Goal: Transaction & Acquisition: Obtain resource

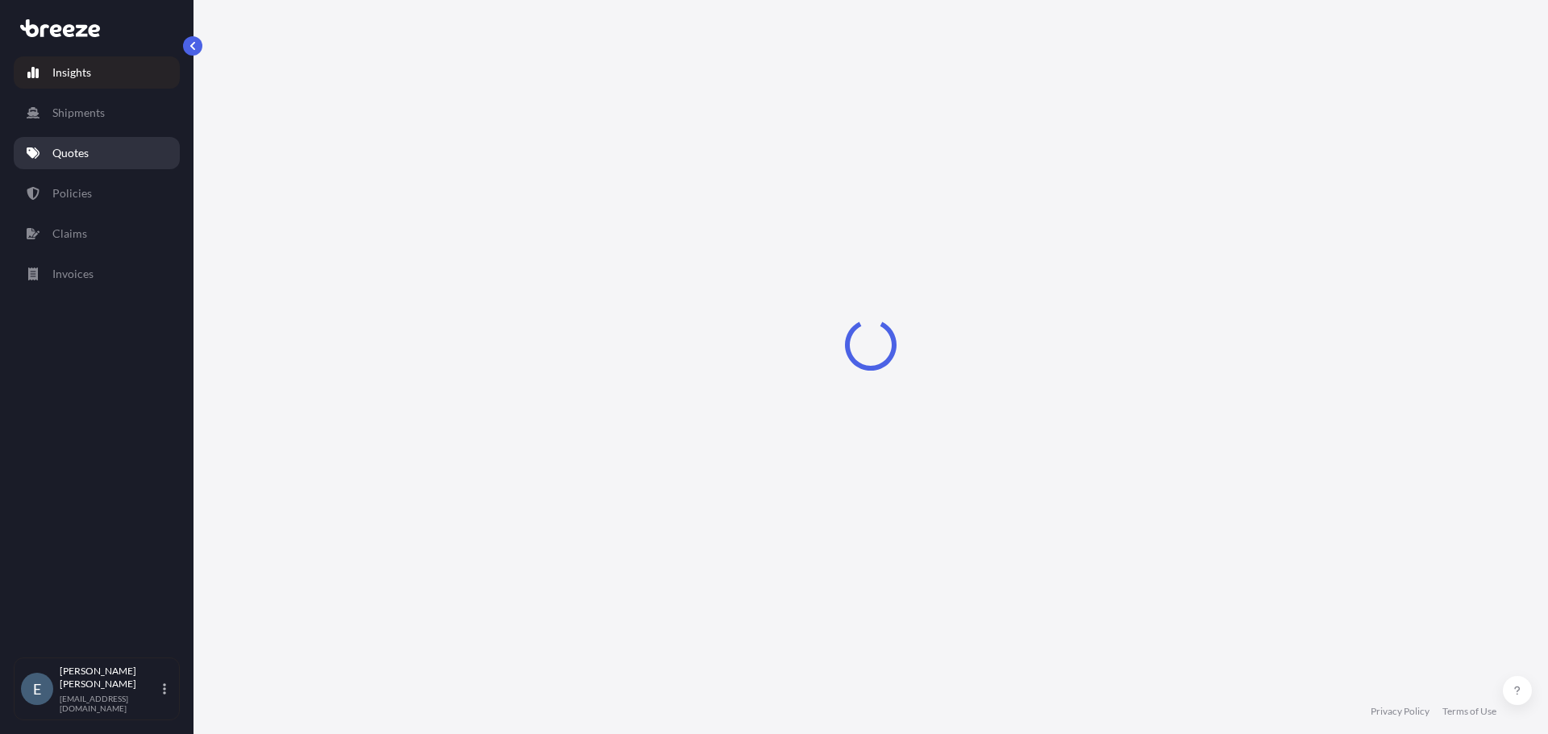
select select "2025"
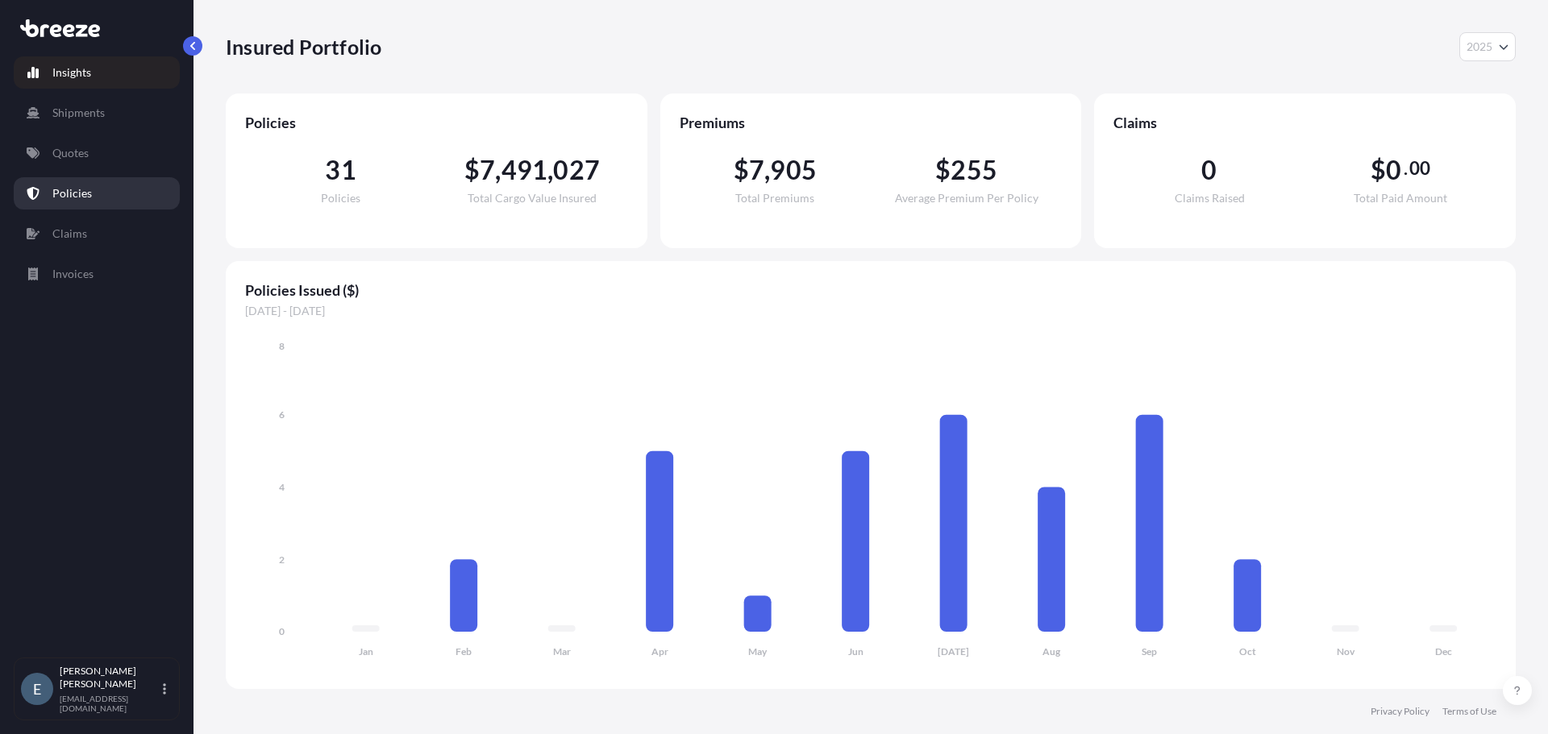
click at [71, 197] on p "Policies" at bounding box center [72, 193] width 40 height 16
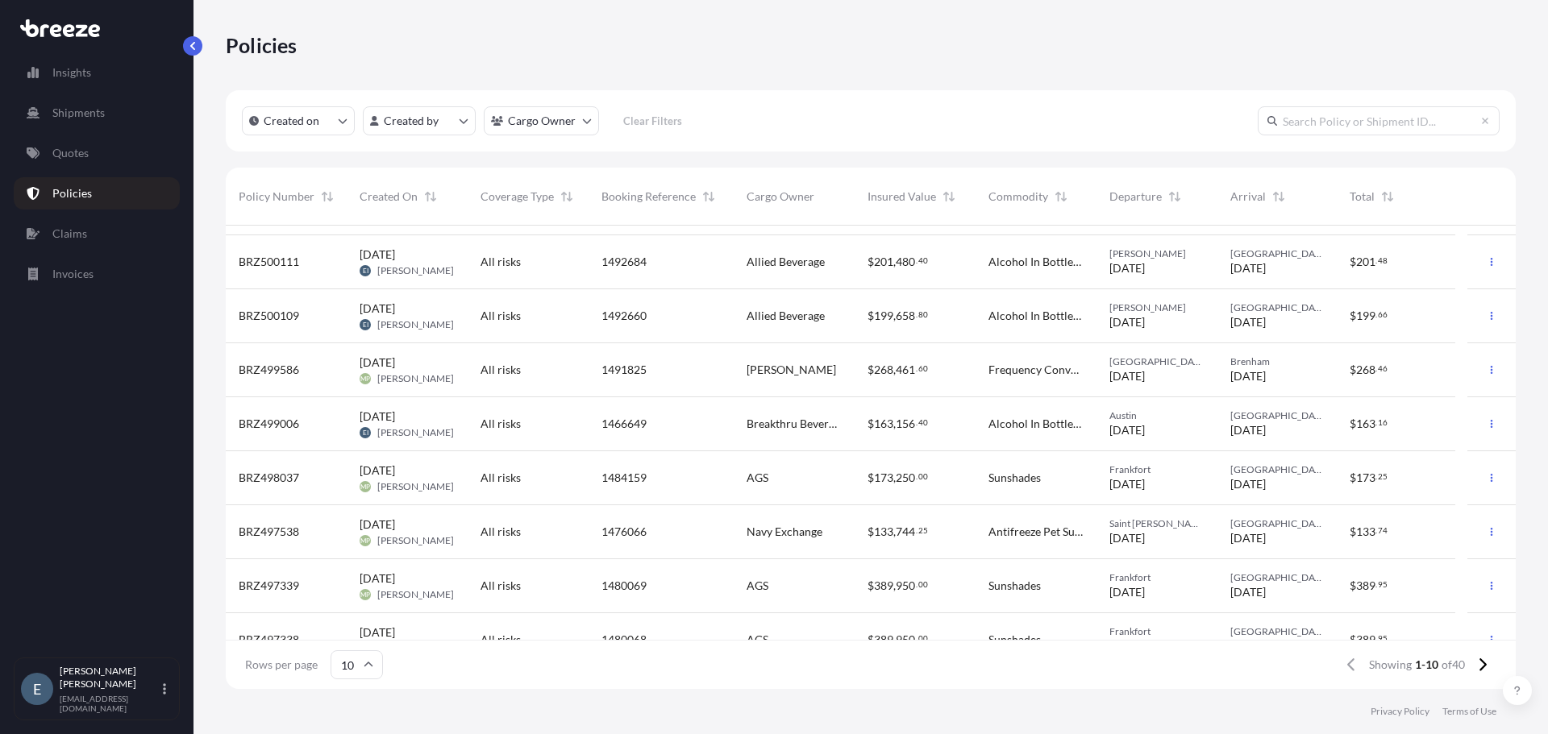
scroll to position [126, 0]
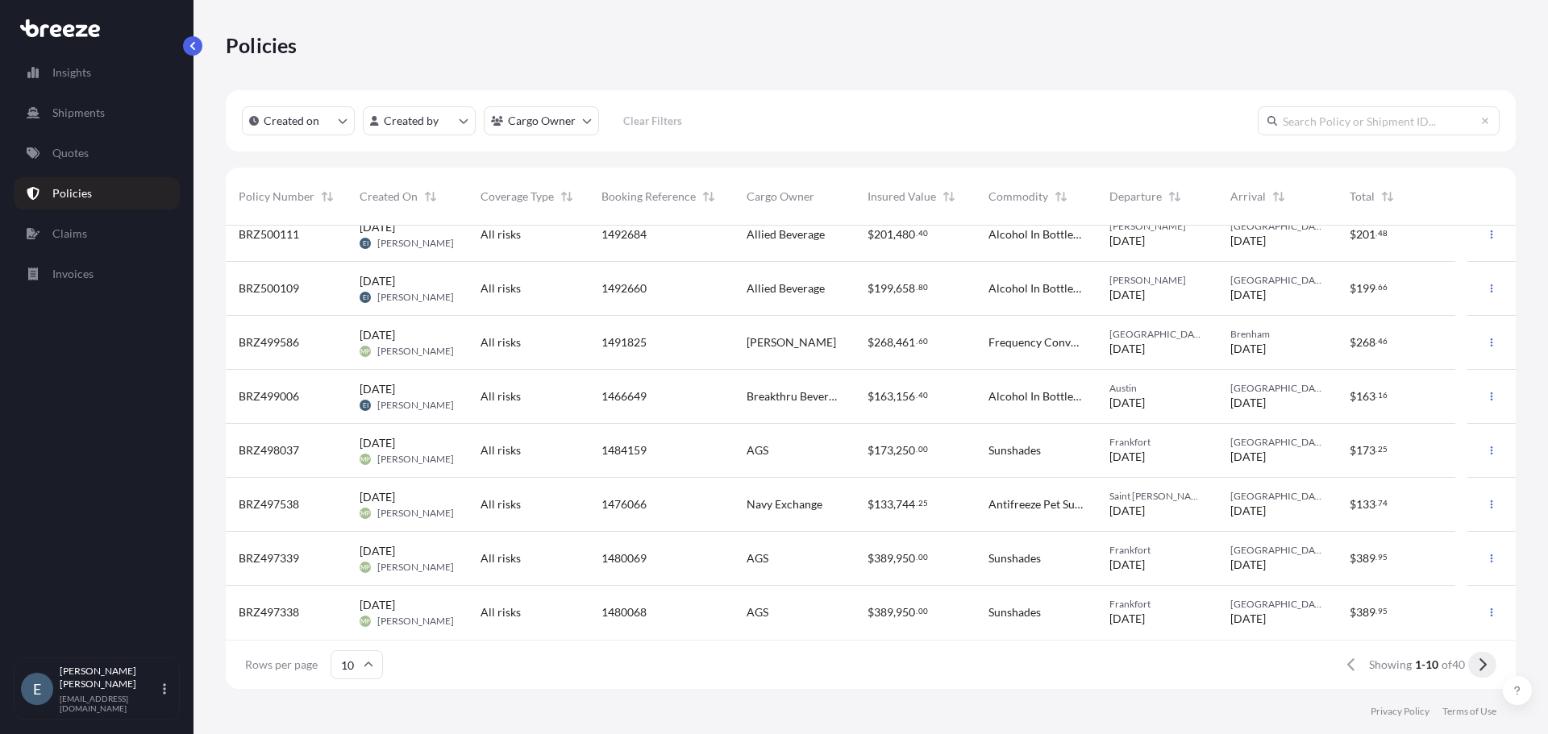
click at [1481, 664] on icon at bounding box center [1482, 665] width 9 height 15
click at [1482, 668] on icon at bounding box center [1482, 665] width 9 height 15
click at [1483, 669] on icon at bounding box center [1482, 665] width 9 height 15
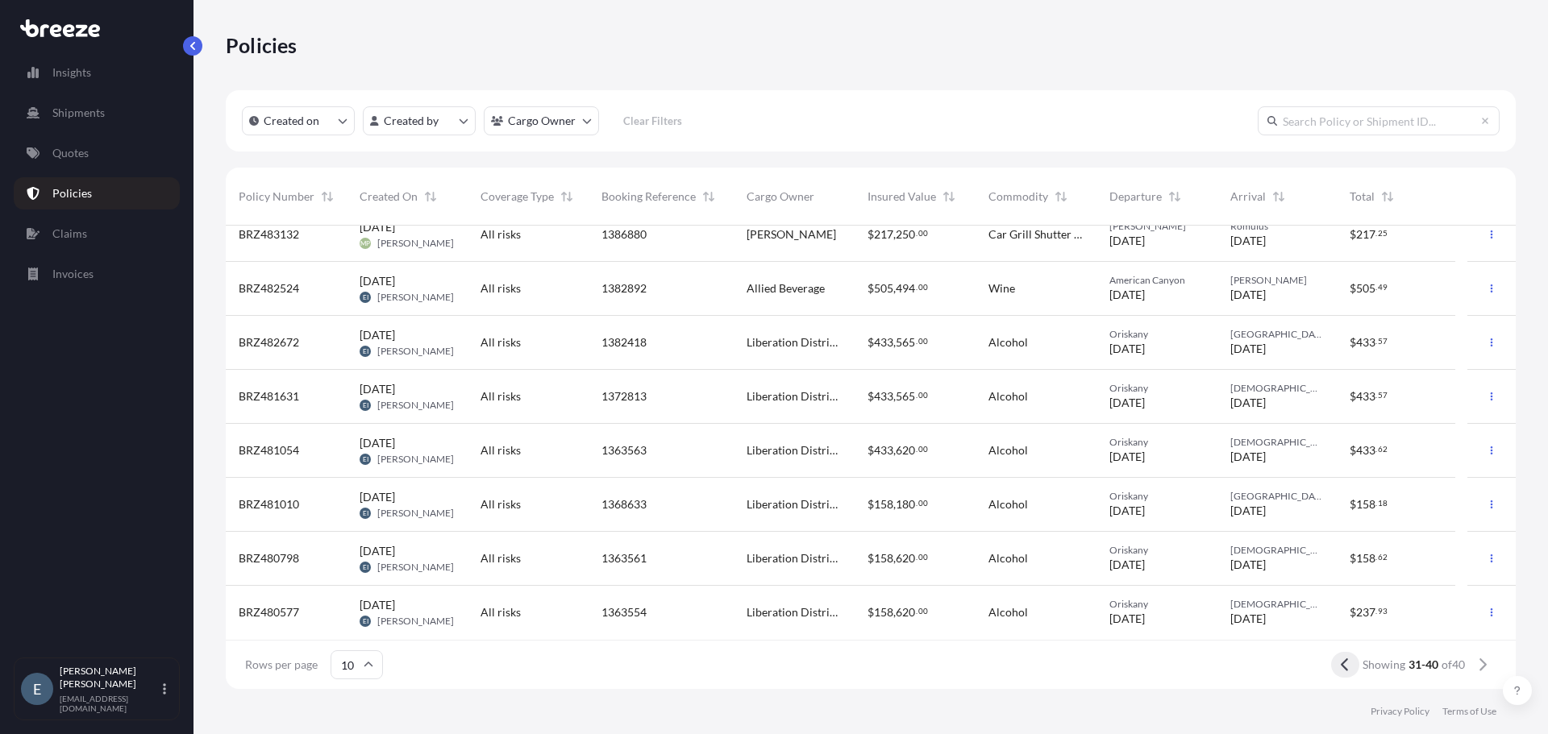
click at [1336, 666] on button at bounding box center [1345, 665] width 28 height 26
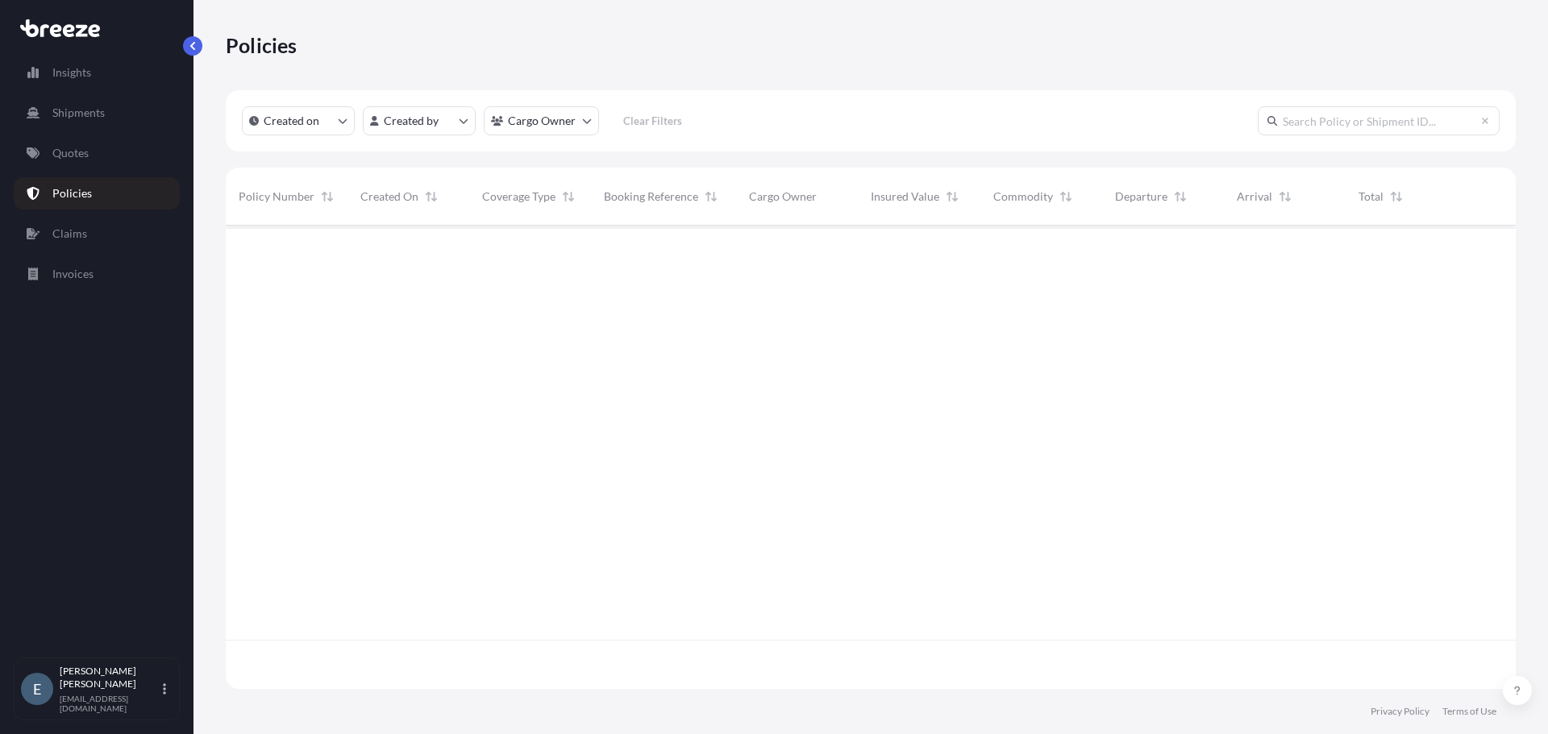
scroll to position [0, 0]
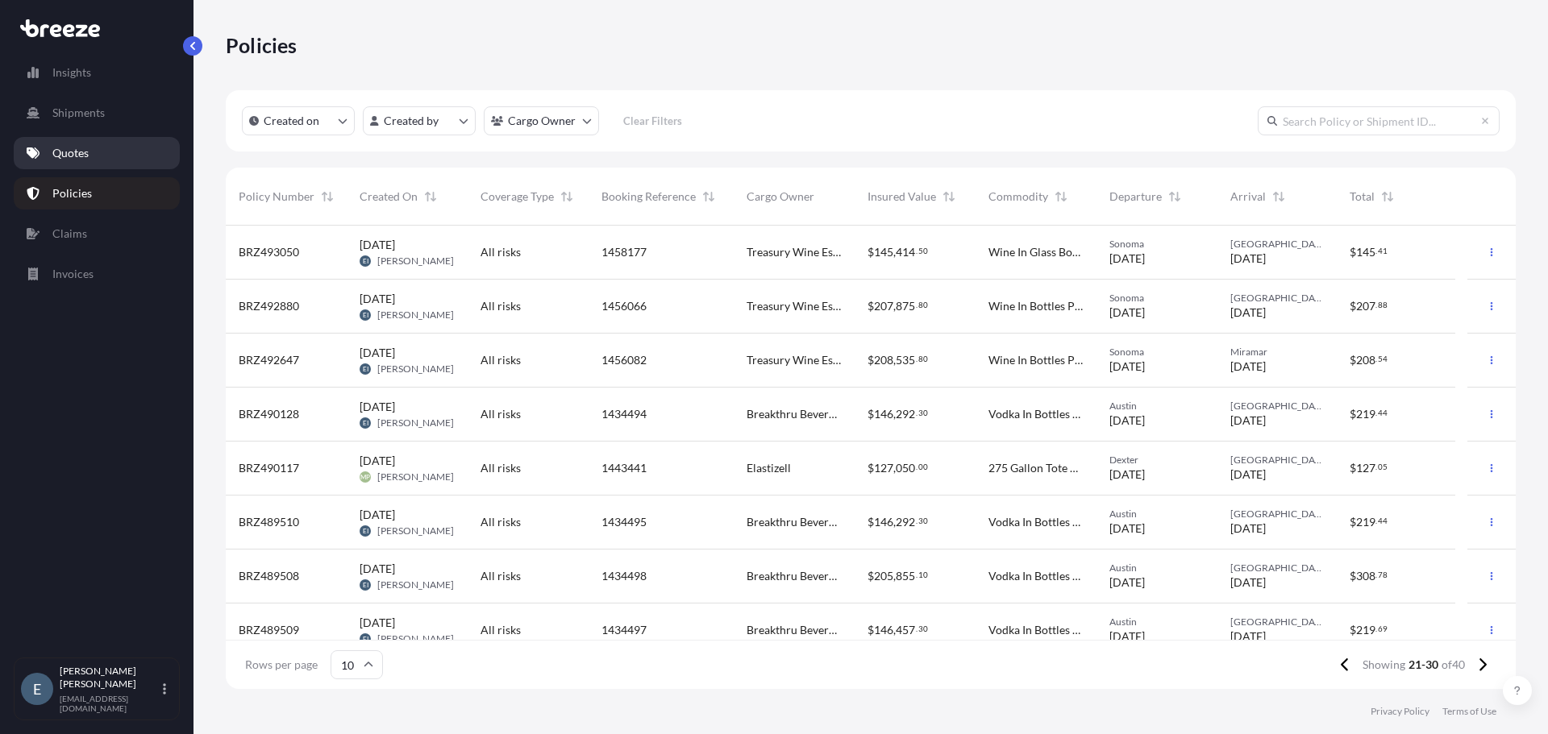
click at [78, 160] on p "Quotes" at bounding box center [70, 153] width 36 height 16
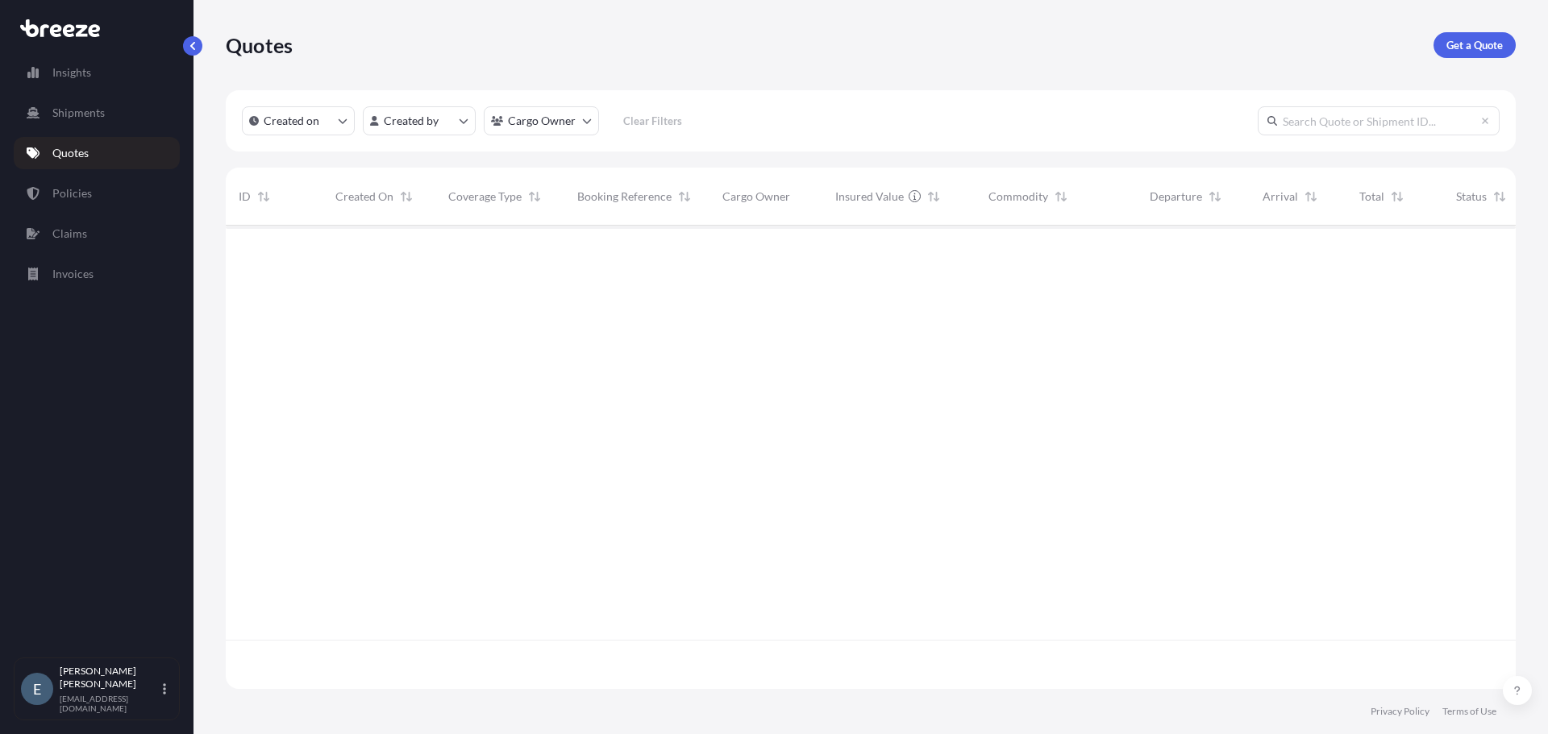
scroll to position [460, 1278]
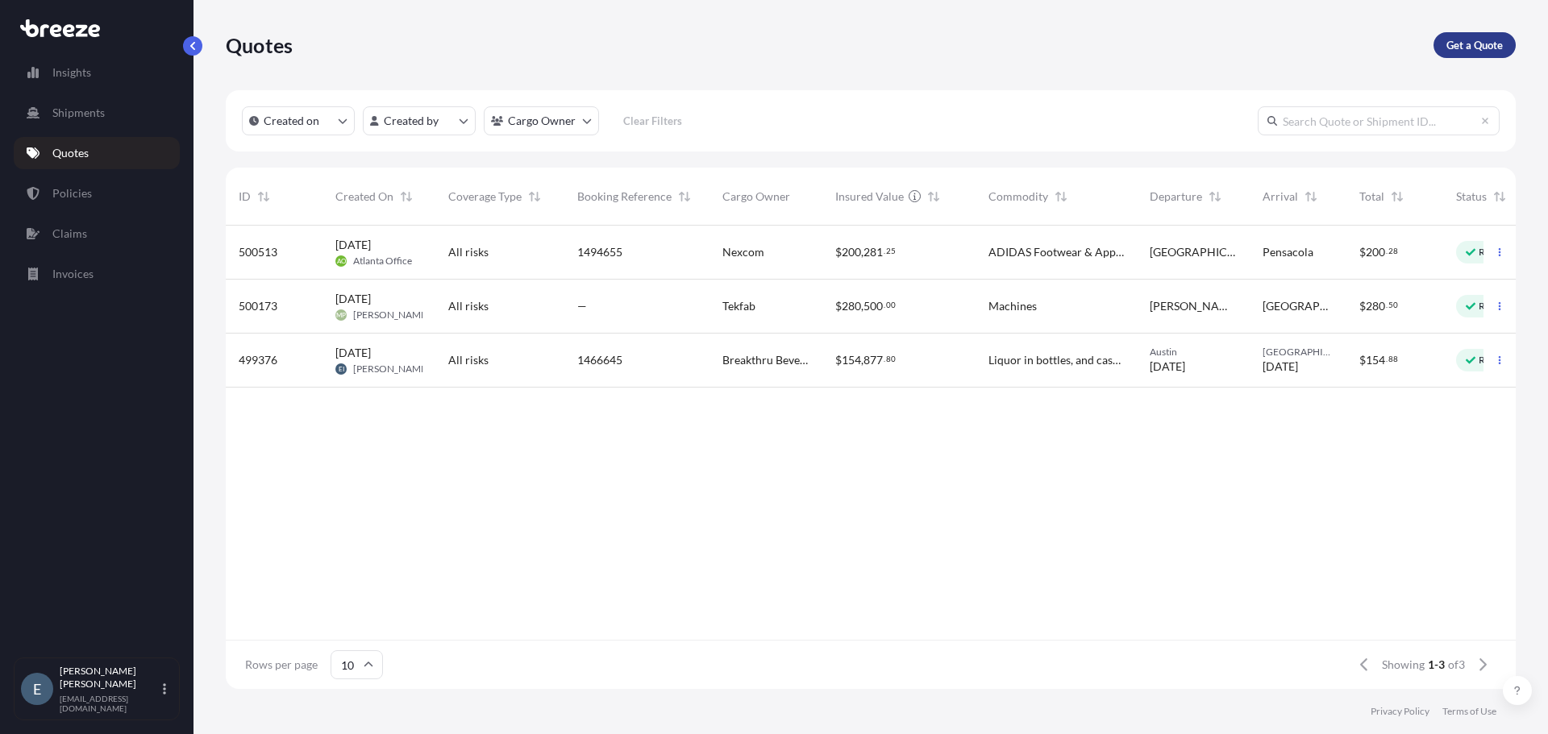
click at [1475, 46] on p "Get a Quote" at bounding box center [1474, 45] width 56 height 16
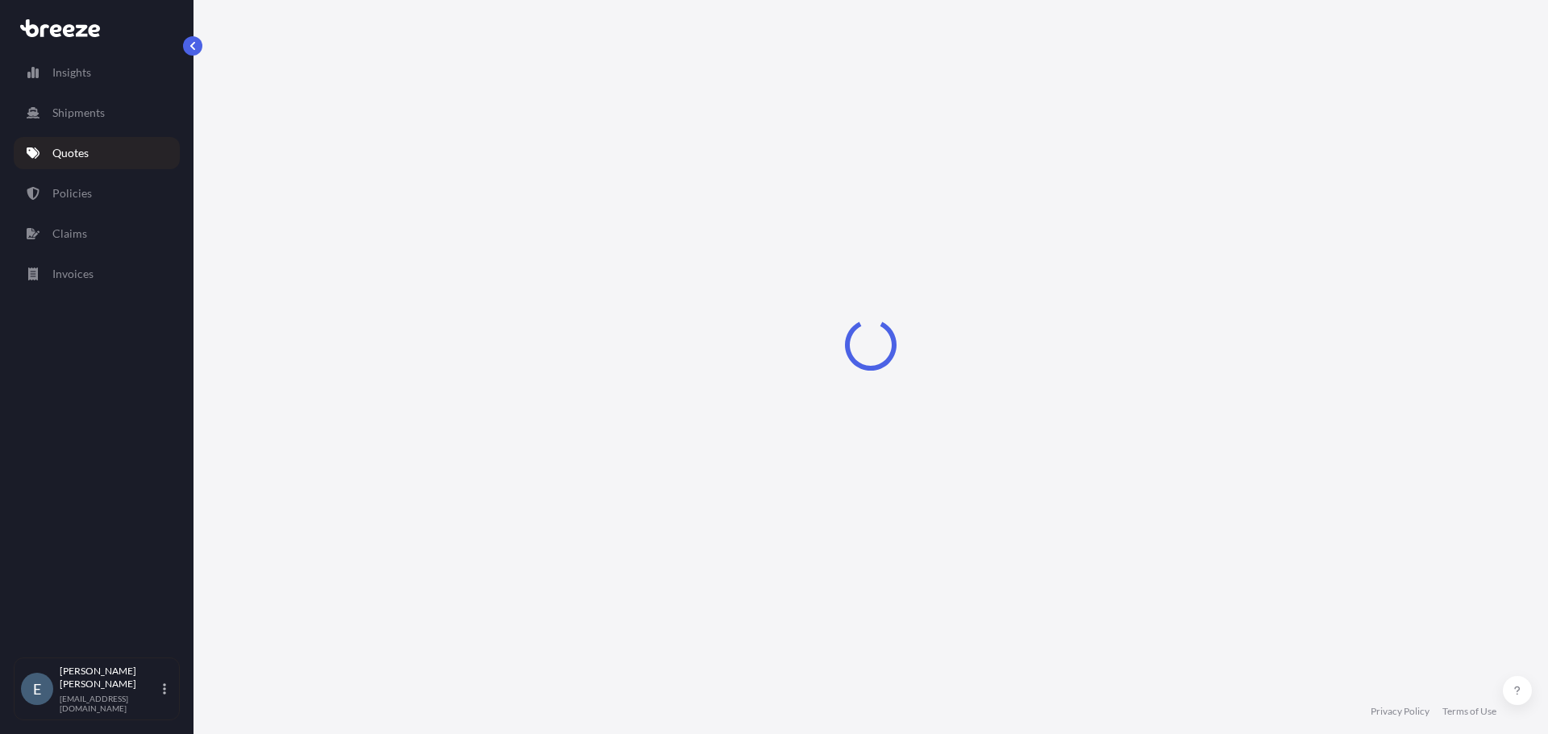
select select "Sea"
select select "1"
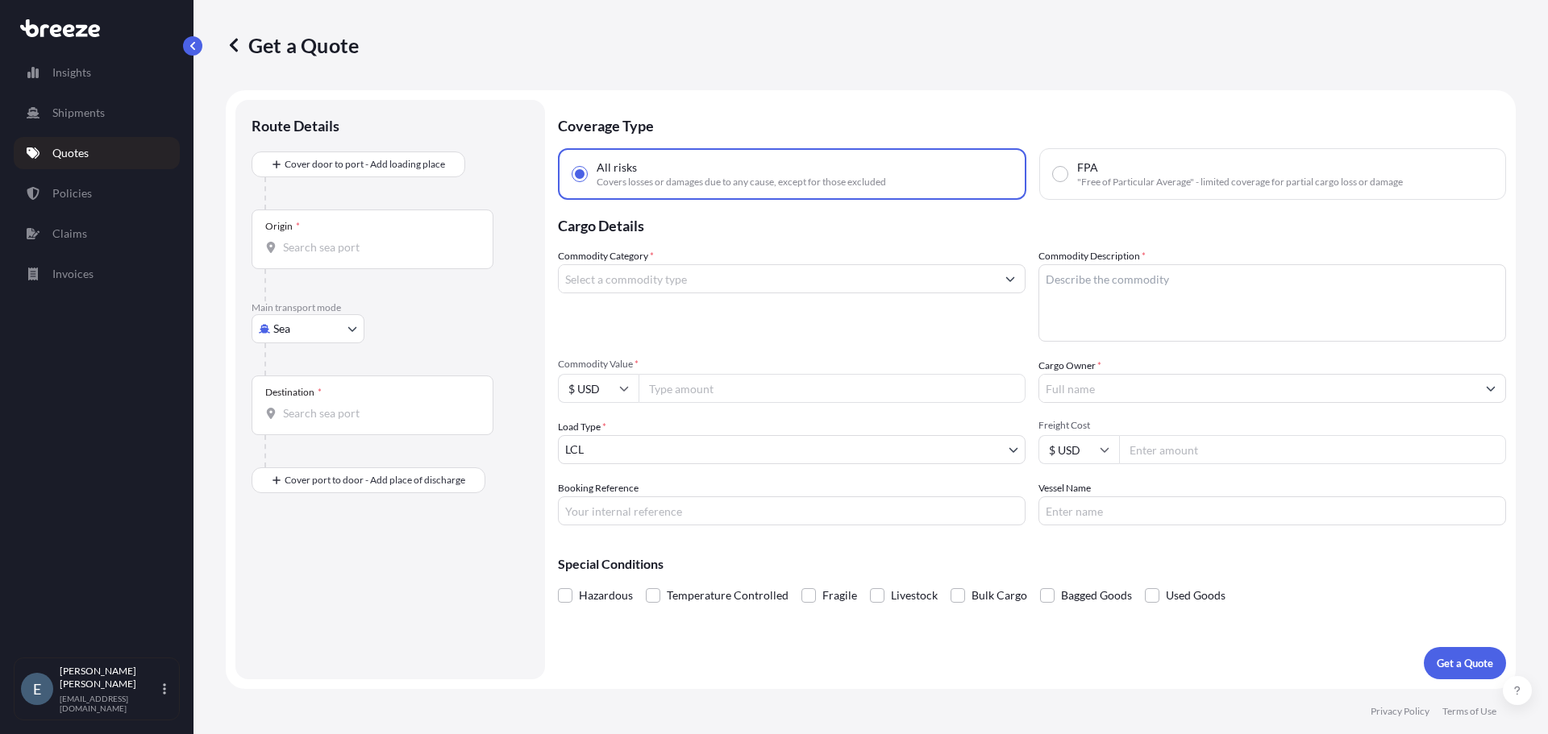
click at [346, 329] on body "Insights Shipments Quotes Policies Claims Invoices E [PERSON_NAME] [PERSON_NAME…" at bounding box center [774, 367] width 1548 height 734
click at [318, 425] on div "Road" at bounding box center [308, 428] width 100 height 29
select select "Road"
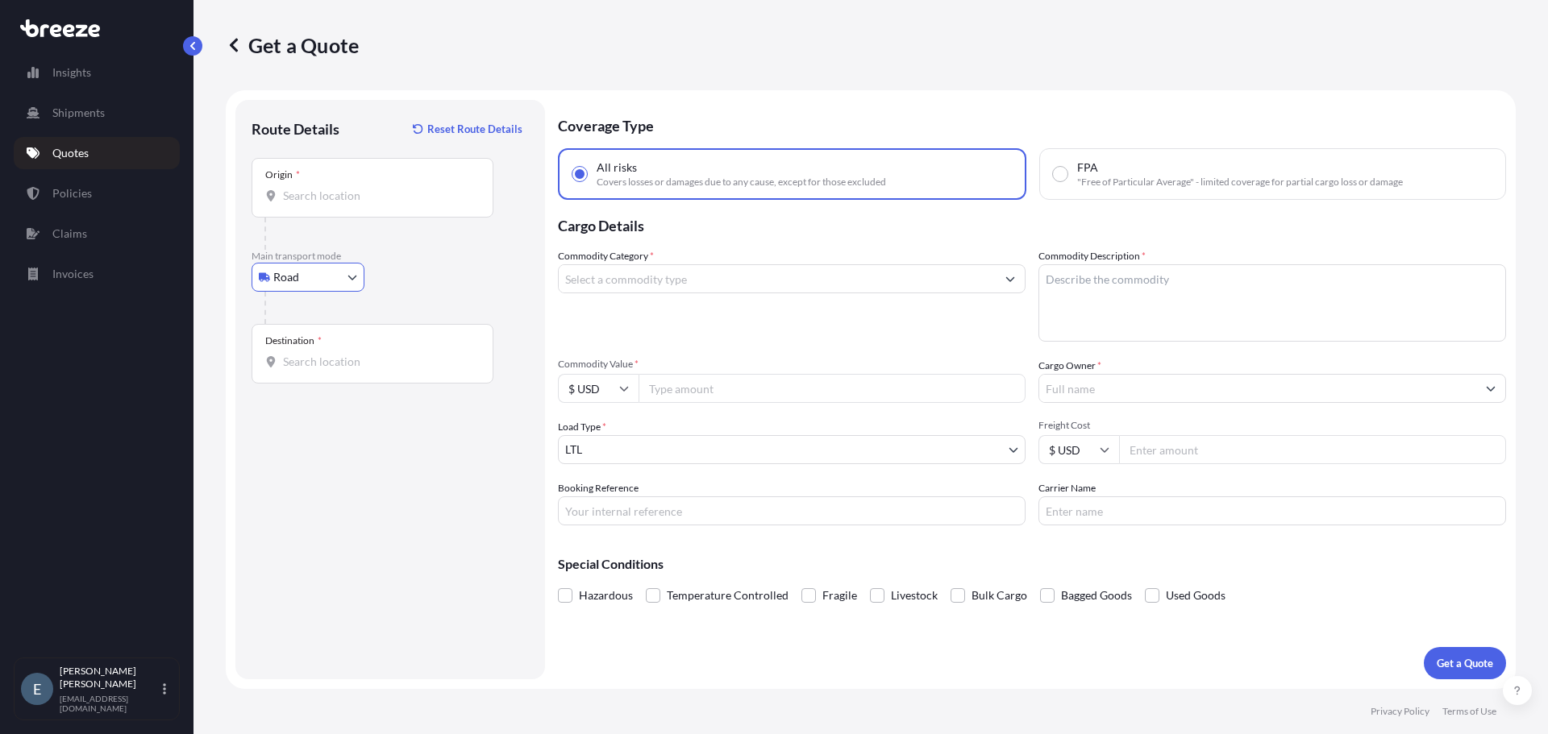
click at [331, 206] on div "Origin *" at bounding box center [373, 188] width 242 height 60
click at [331, 204] on input "Origin *" at bounding box center [378, 196] width 190 height 16
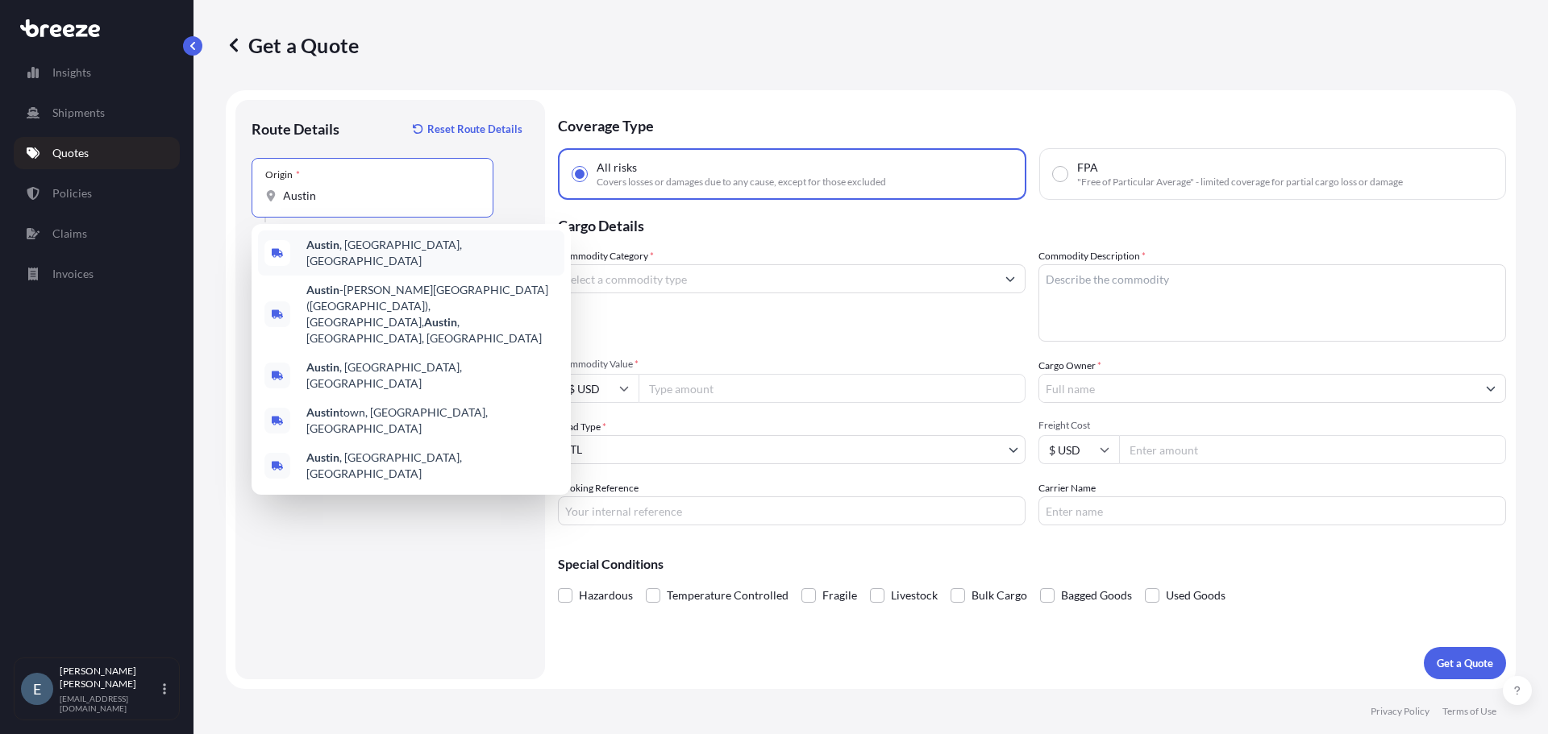
click at [331, 240] on div "[GEOGRAPHIC_DATA] , [GEOGRAPHIC_DATA], [GEOGRAPHIC_DATA]" at bounding box center [411, 253] width 306 height 45
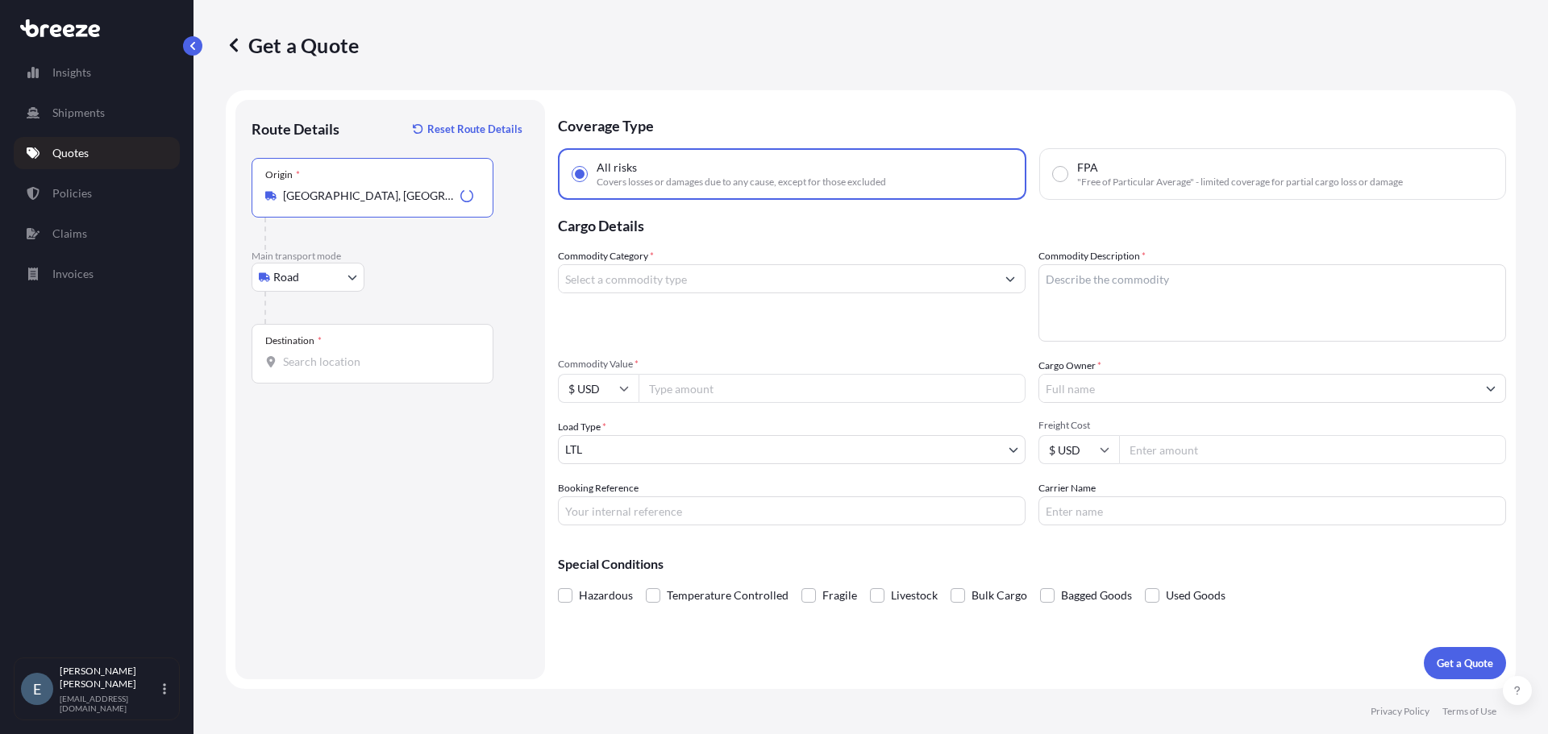
type input "[GEOGRAPHIC_DATA], [GEOGRAPHIC_DATA], [GEOGRAPHIC_DATA]"
click at [333, 368] on input "Destination *" at bounding box center [378, 362] width 190 height 16
type input "[GEOGRAPHIC_DATA], [GEOGRAPHIC_DATA], [GEOGRAPHIC_DATA]"
click at [708, 281] on input "Commodity Category *" at bounding box center [777, 278] width 437 height 29
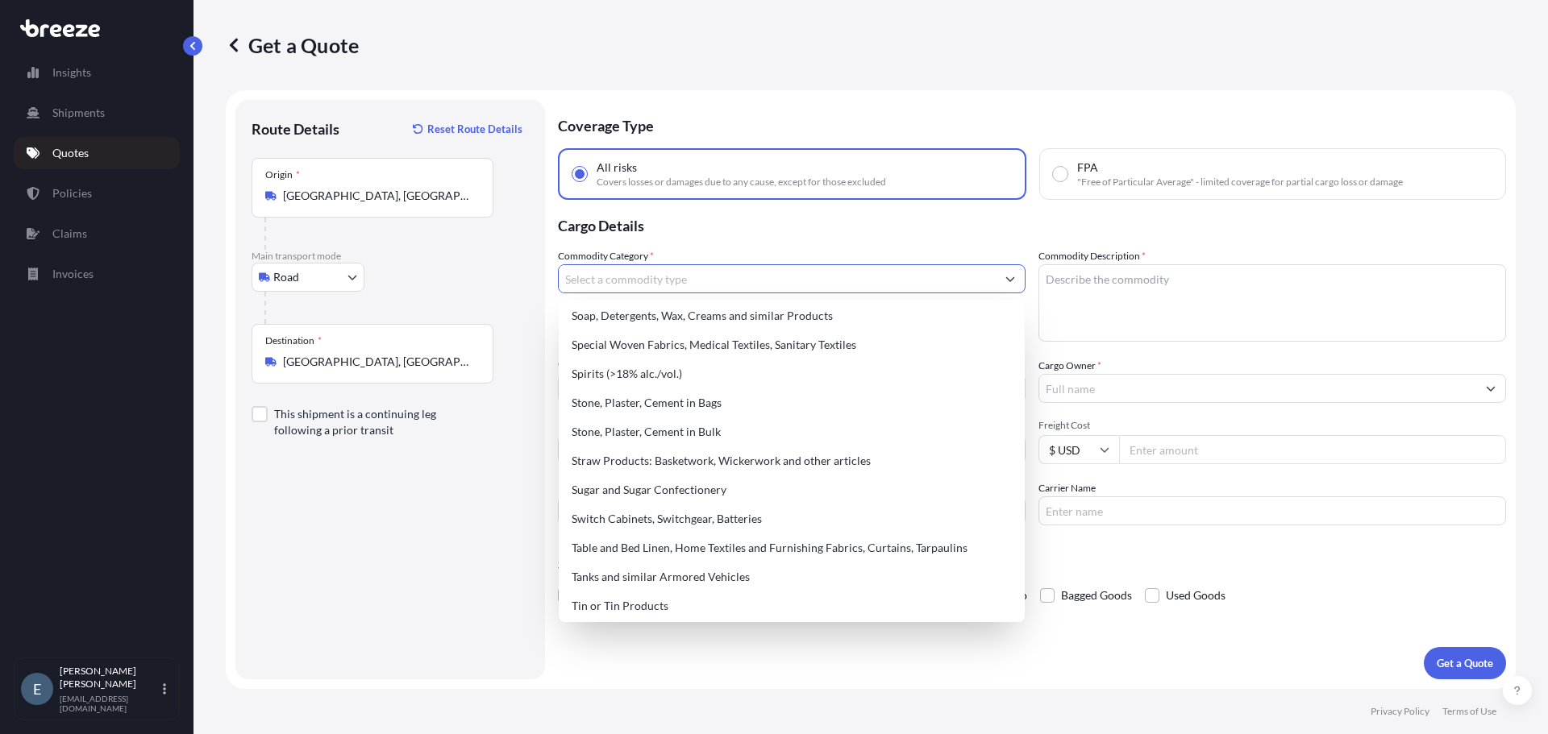
scroll to position [3375, 0]
click at [668, 373] on div "Spirits (>18% alc./vol.)" at bounding box center [791, 370] width 453 height 29
type input "Spirits (>18% alc./vol.)"
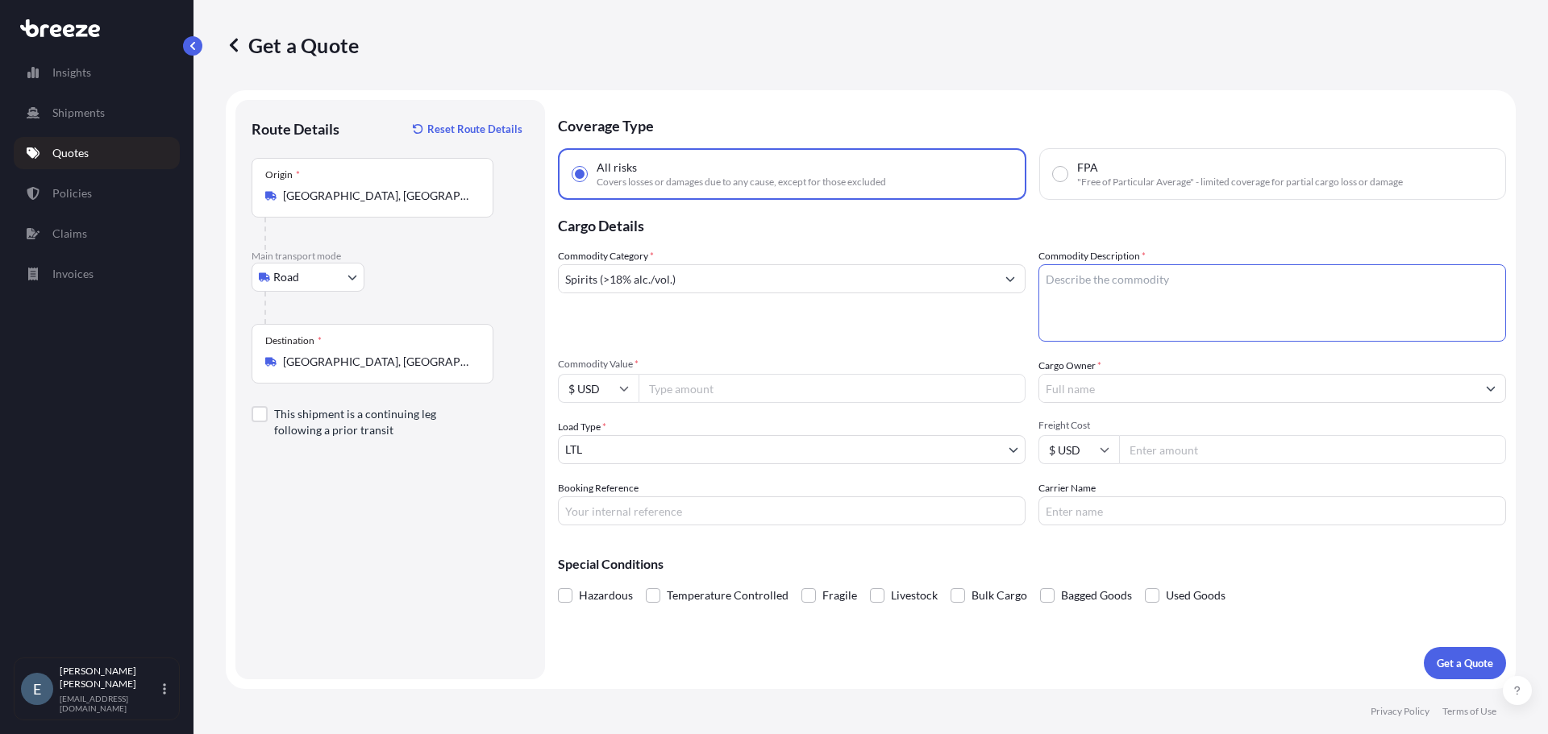
click at [1074, 289] on textarea "Commodity Description *" at bounding box center [1272, 302] width 468 height 77
type textarea "Alcohol in bottles, cases and on pallets"
click at [783, 392] on input "Commodity Value *" at bounding box center [832, 388] width 387 height 29
type input "250000"
click at [1103, 389] on input "Cargo Owner *" at bounding box center [1257, 388] width 437 height 29
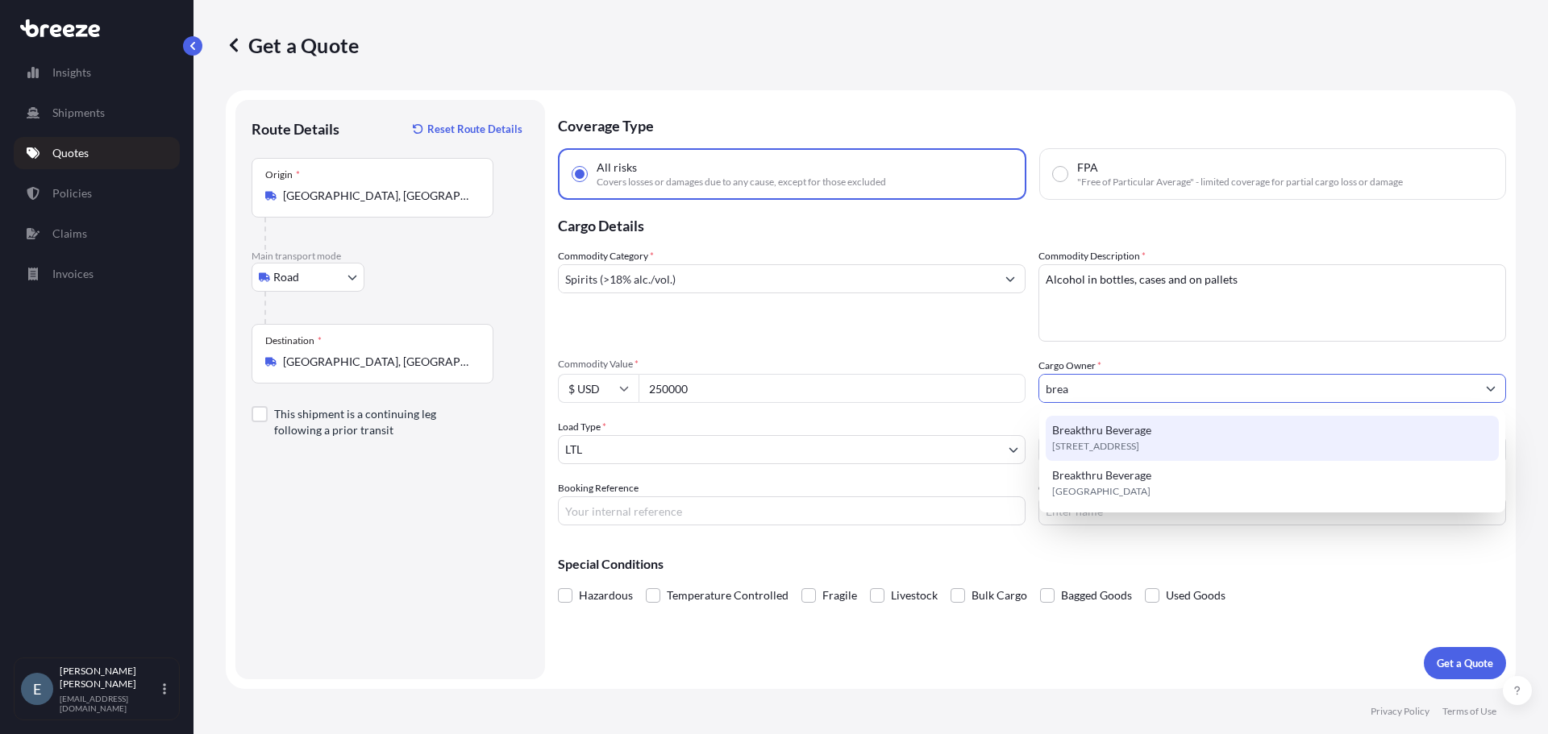
click at [1064, 443] on span "[STREET_ADDRESS]" at bounding box center [1095, 447] width 87 height 16
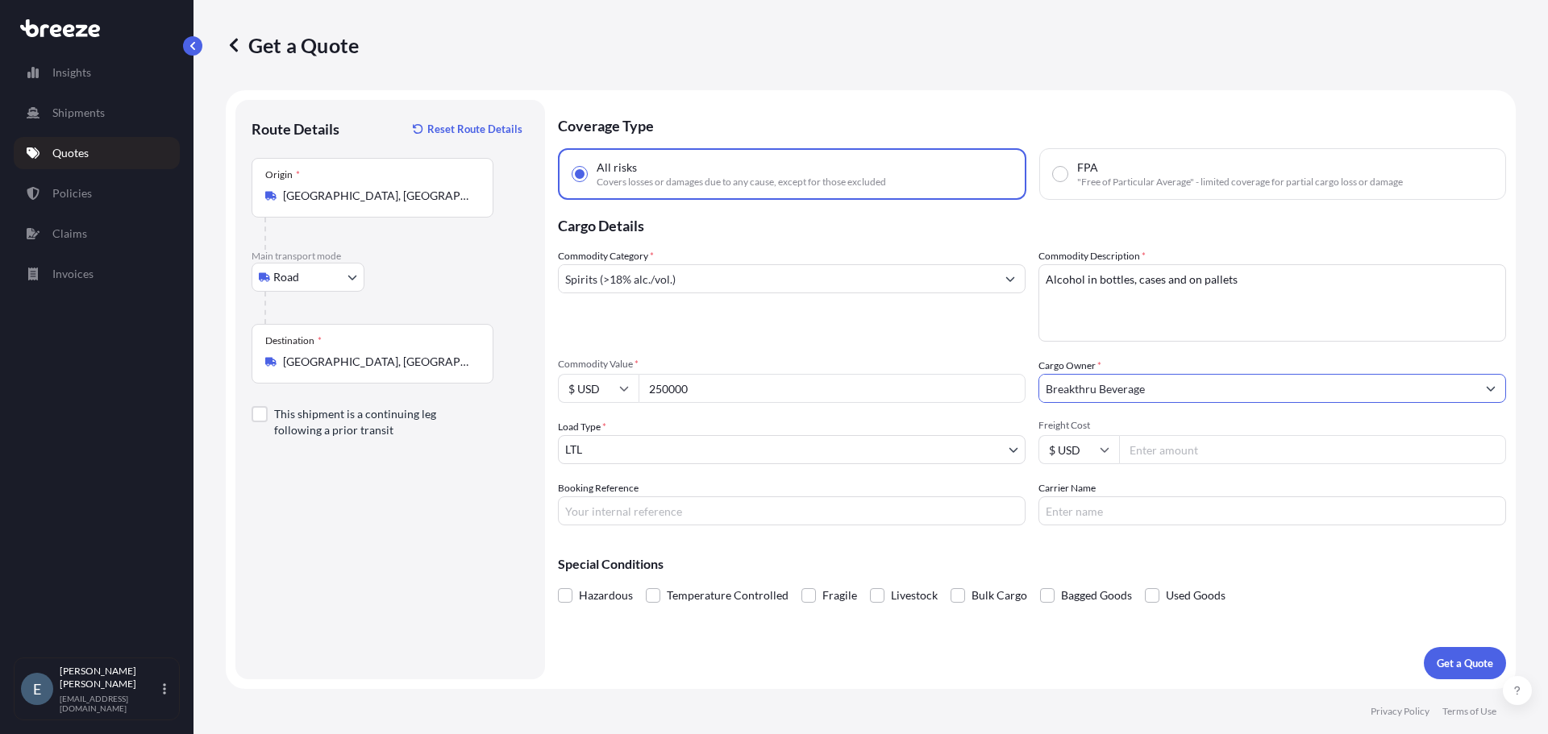
type input "Breakthru Beverage"
click at [1002, 447] on body "7 options available. 2 options available. Insights Shipments Quotes Policies Cl…" at bounding box center [774, 367] width 1548 height 734
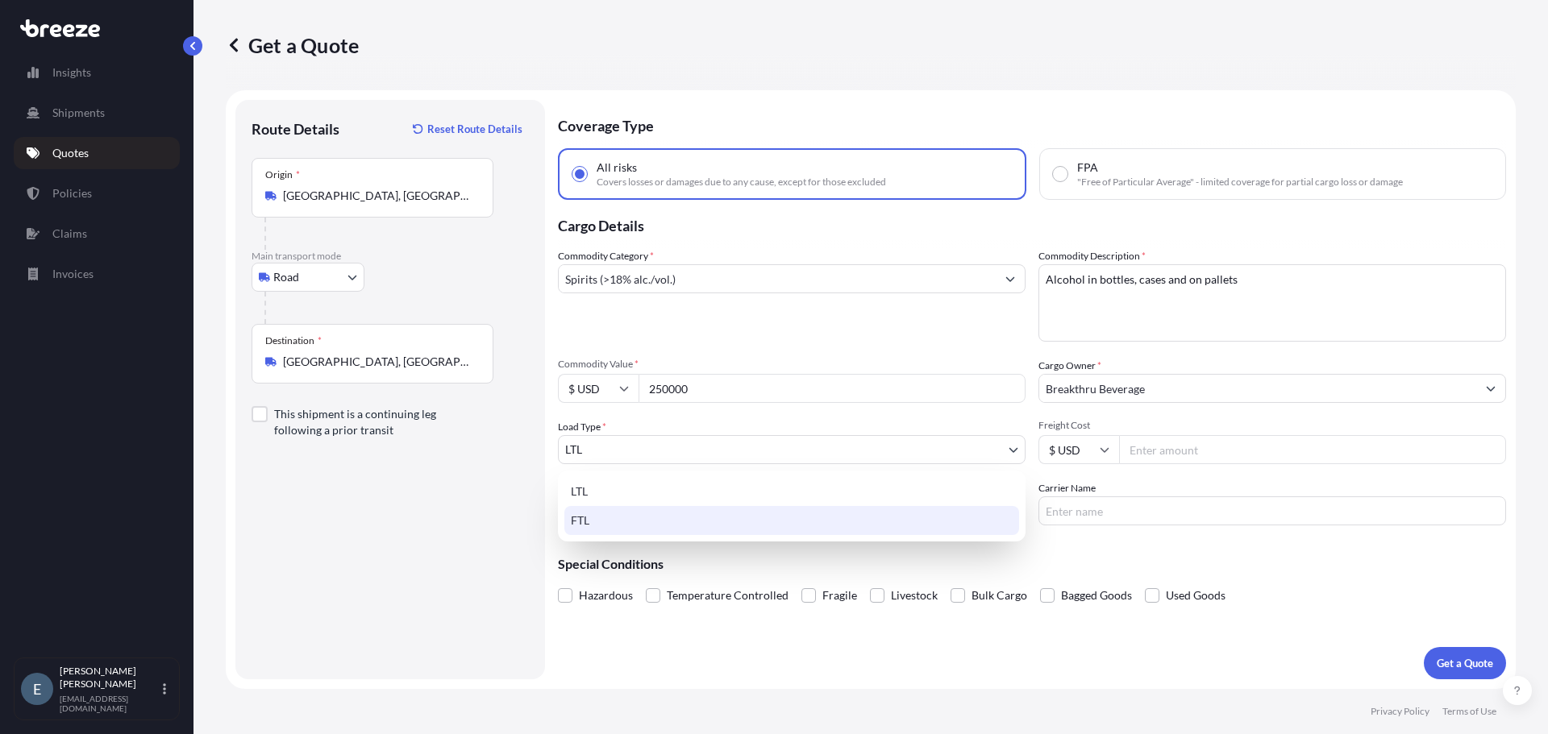
click at [959, 510] on div "FTL" at bounding box center [791, 520] width 455 height 29
select select "2"
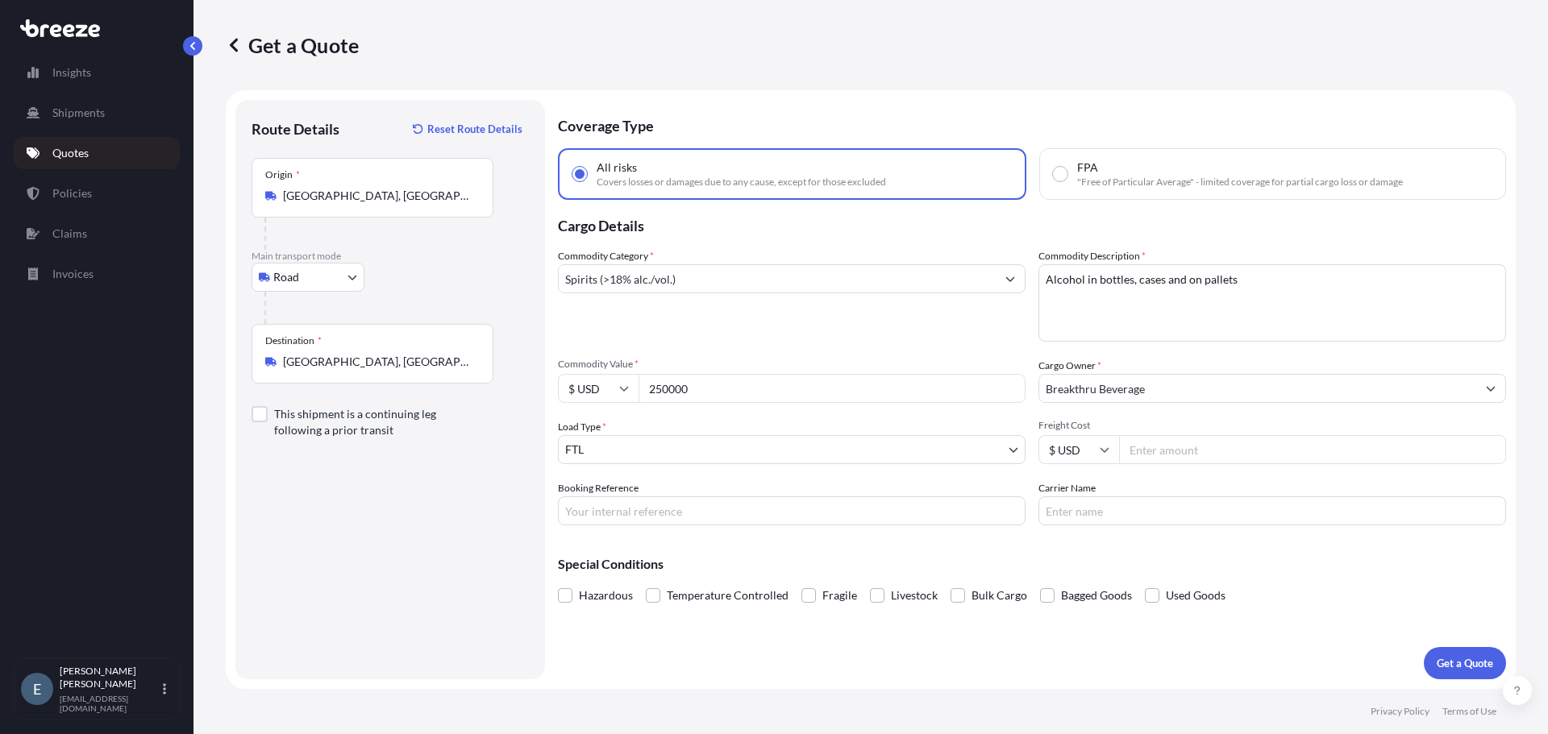
click at [1171, 456] on input "Freight Cost" at bounding box center [1312, 449] width 387 height 29
type input "3500"
click at [1482, 663] on p "Get a Quote" at bounding box center [1465, 663] width 56 height 16
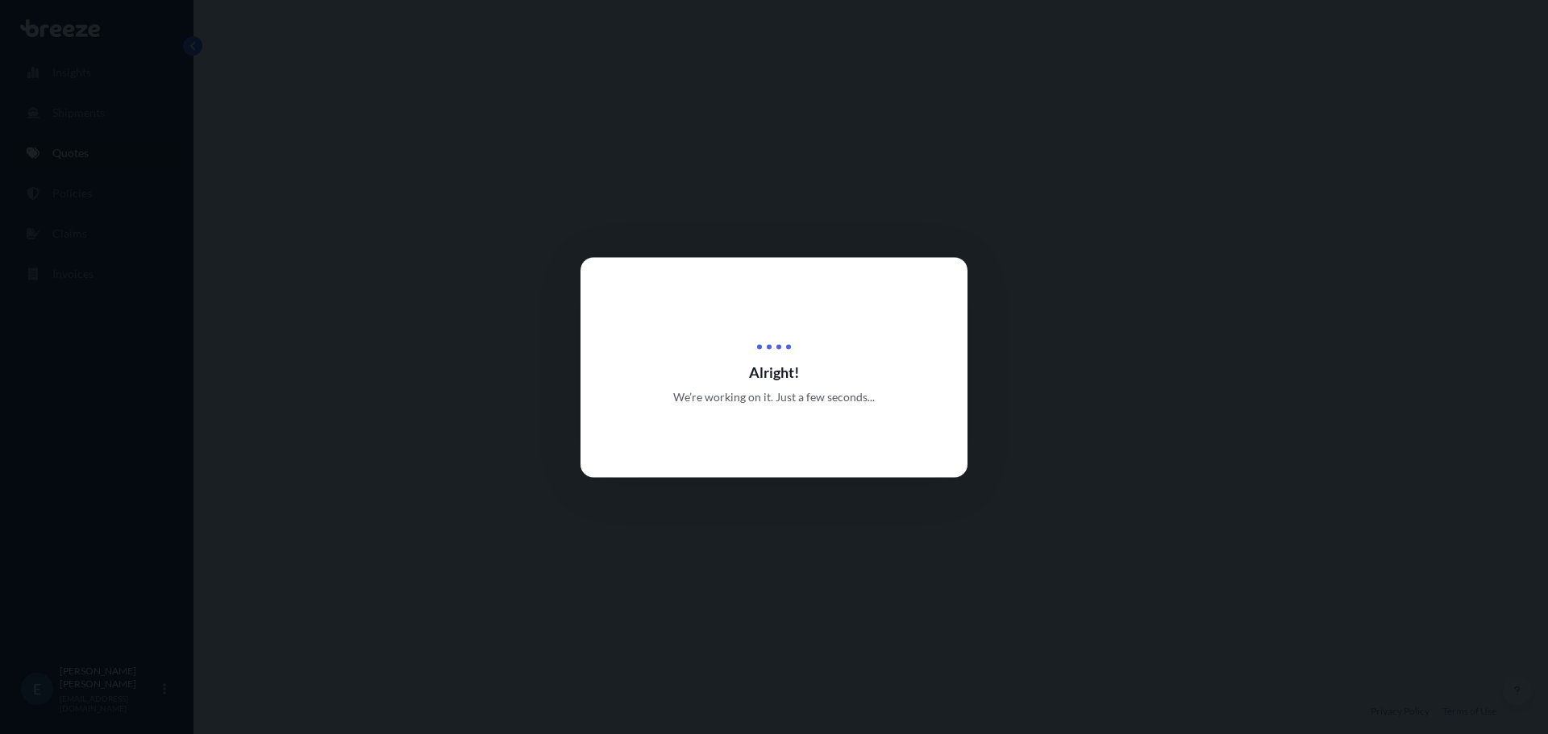
select select "Road"
select select "2"
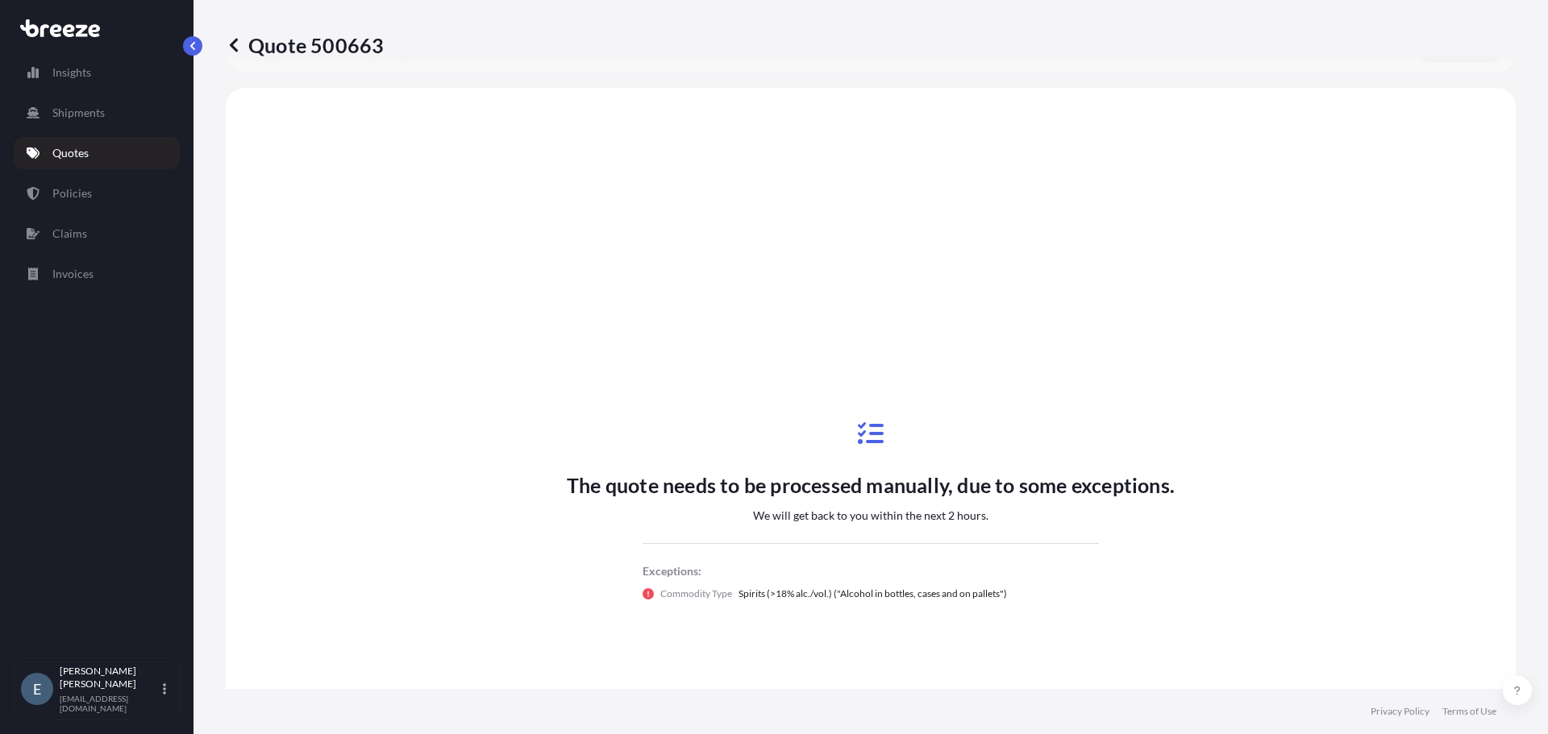
scroll to position [585, 0]
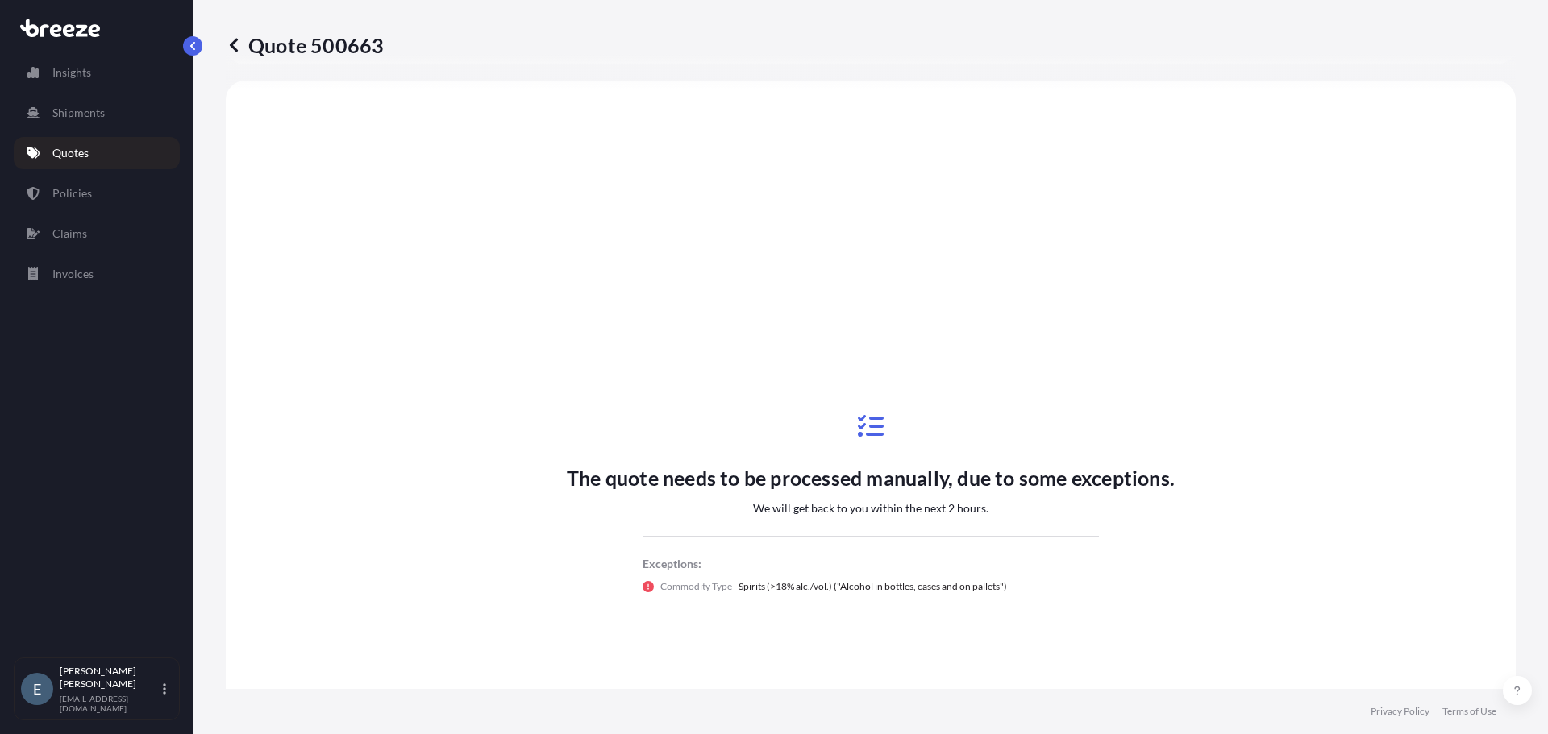
click at [1340, 88] on div "Quote 500663" at bounding box center [871, 45] width 1290 height 90
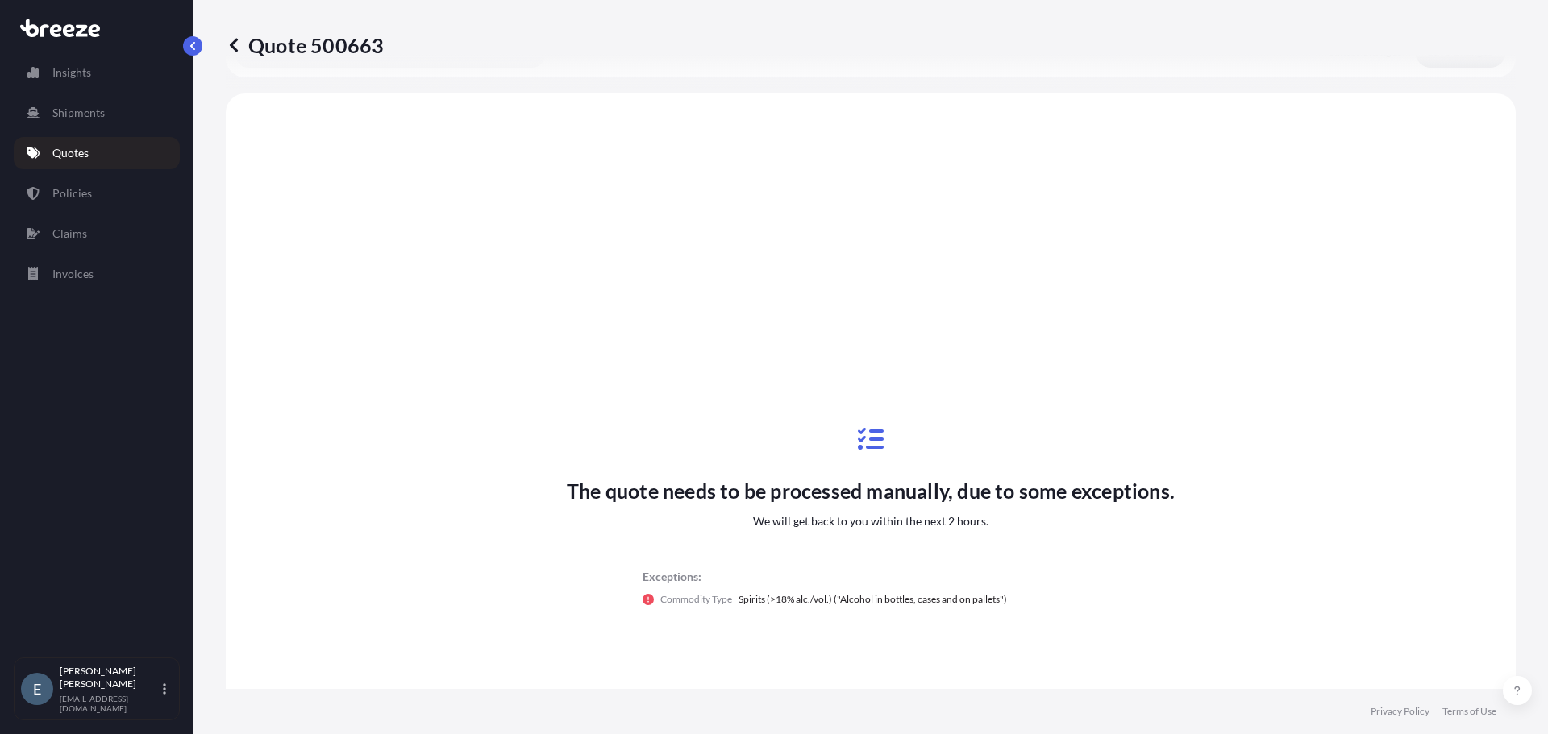
scroll to position [572, 0]
